Goal: Information Seeking & Learning: Check status

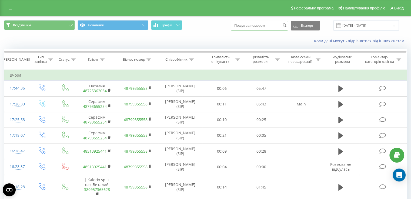
click at [254, 24] on input at bounding box center [259, 26] width 57 height 10
paste input "48727044001"
click at [273, 26] on input "48727044001" at bounding box center [259, 26] width 57 height 10
type input "48727044001"
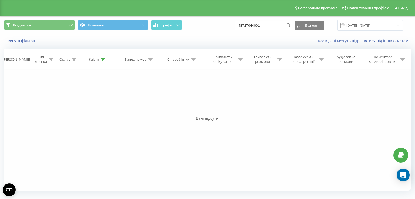
click at [263, 25] on input "48727044001" at bounding box center [263, 26] width 57 height 10
click at [243, 24] on input "48727044001" at bounding box center [263, 26] width 57 height 10
type input "+48727044001"
